Goal: Entertainment & Leisure: Consume media (video, audio)

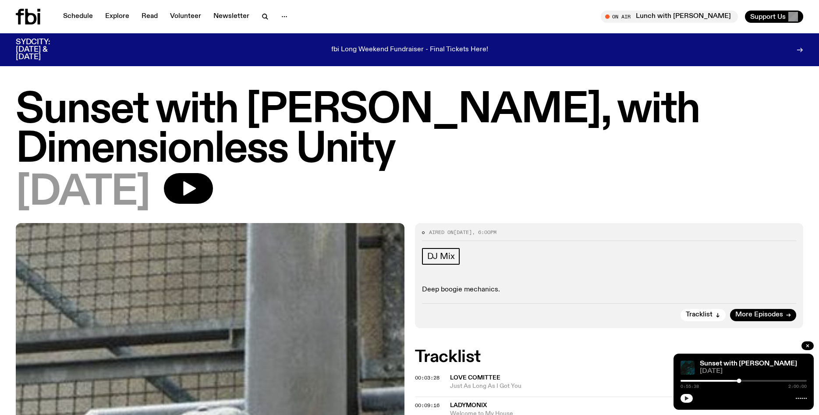
click at [687, 397] on icon "button" at bounding box center [686, 397] width 5 height 5
click at [687, 398] on rect "button" at bounding box center [687, 398] width 1 height 4
click at [687, 398] on icon "button" at bounding box center [687, 398] width 4 height 4
click at [687, 398] on rect "button" at bounding box center [687, 398] width 1 height 4
click at [773, 381] on div at bounding box center [743, 381] width 126 height 2
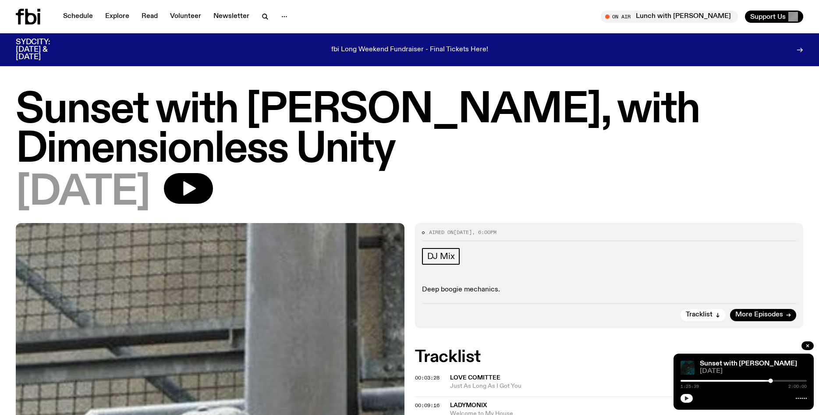
click at [775, 381] on div at bounding box center [743, 381] width 126 height 2
click at [684, 400] on button "button" at bounding box center [686, 398] width 12 height 9
click at [81, 18] on link "Schedule" at bounding box center [78, 17] width 40 height 12
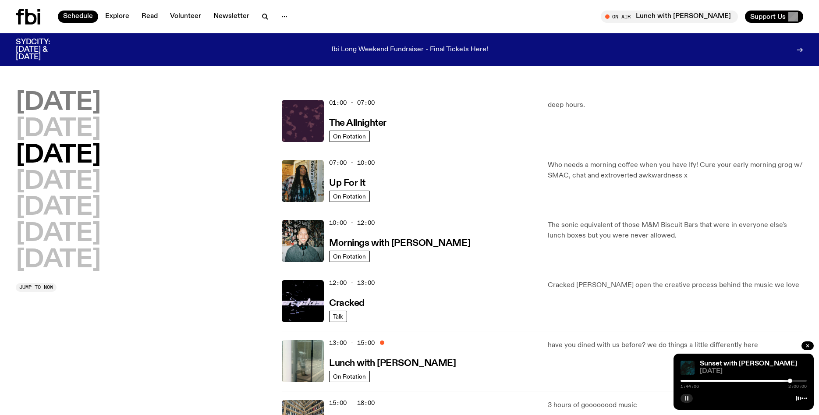
click at [92, 104] on h2 "[DATE]" at bounding box center [58, 103] width 85 height 25
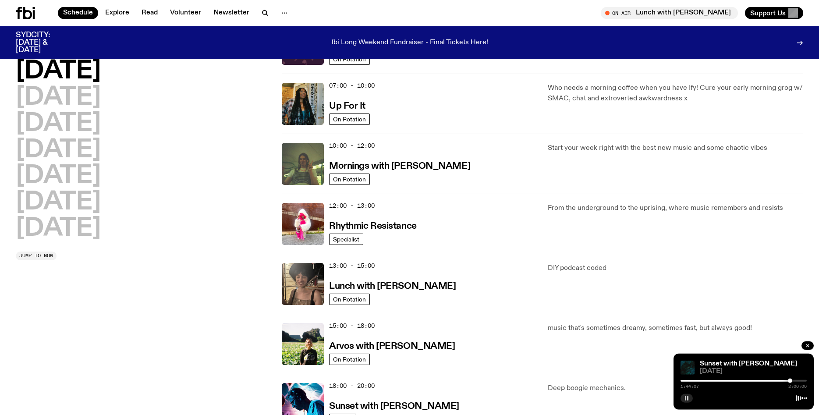
scroll to position [79, 0]
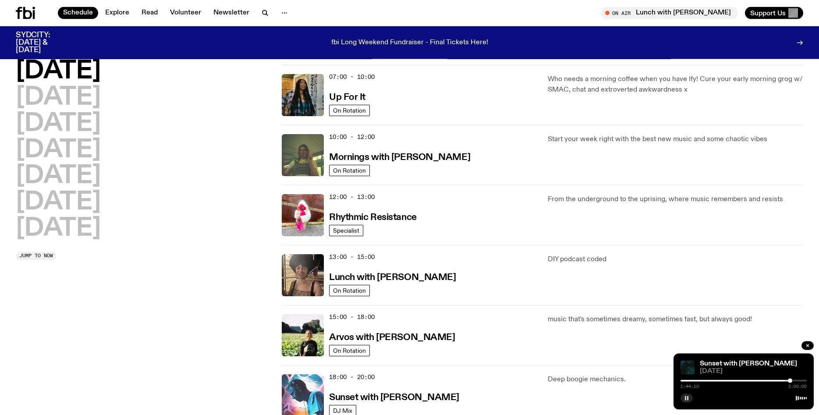
click at [307, 397] on img at bounding box center [303, 395] width 42 height 42
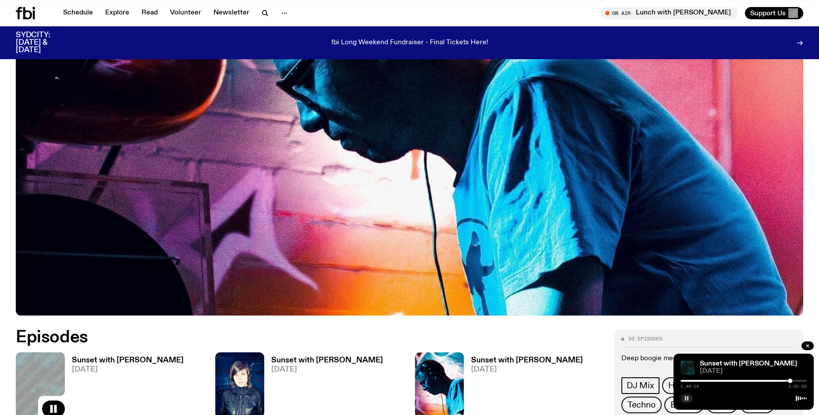
scroll to position [261, 0]
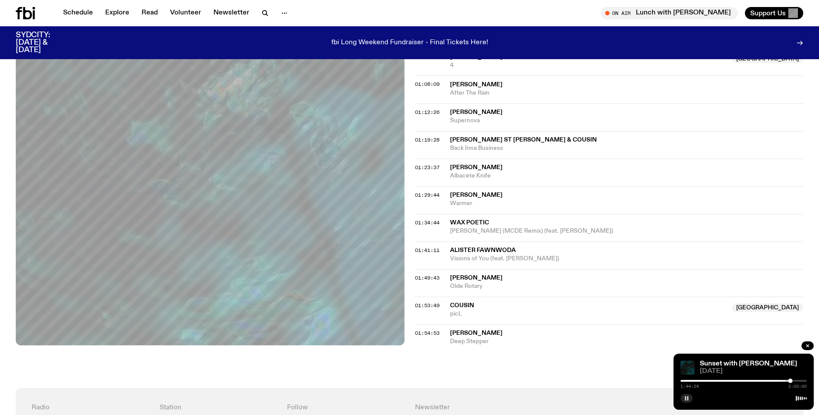
scroll to position [579, 0]
click at [796, 380] on div at bounding box center [743, 381] width 126 height 2
click at [799, 380] on div at bounding box center [743, 381] width 126 height 2
click at [808, 343] on icon "button" at bounding box center [807, 345] width 5 height 5
